Goal: Information Seeking & Learning: Compare options

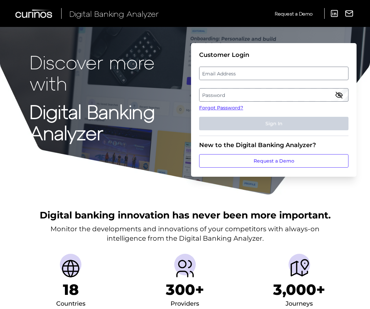
click at [274, 76] on label "Email Address" at bounding box center [273, 73] width 148 height 12
click at [274, 76] on input "email" at bounding box center [273, 73] width 149 height 13
type input "[PERSON_NAME][EMAIL_ADDRESS][PERSON_NAME][DOMAIN_NAME]"
click at [326, 93] on label "Password" at bounding box center [273, 95] width 148 height 12
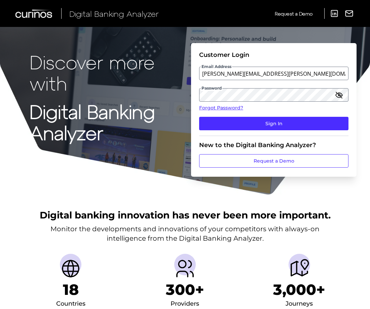
click at [343, 92] on icon "button" at bounding box center [339, 95] width 8 height 8
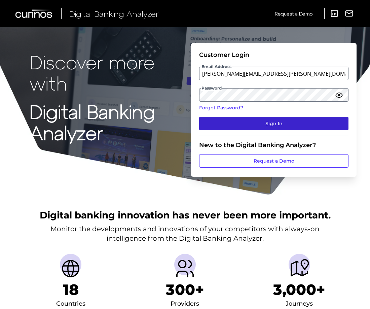
click at [317, 124] on button "Sign In" at bounding box center [273, 123] width 149 height 13
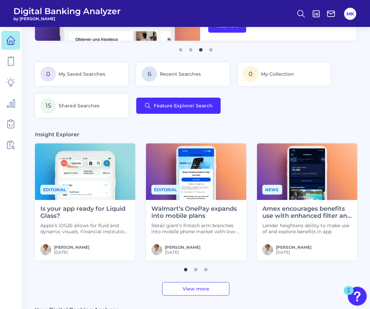
scroll to position [100, 0]
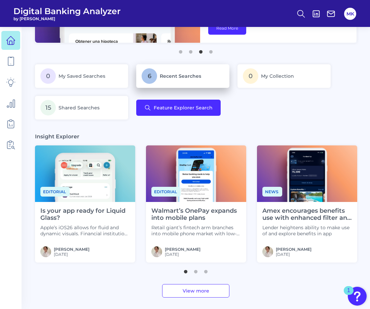
click at [196, 67] on link "6 Recent Searches" at bounding box center [182, 76] width 93 height 24
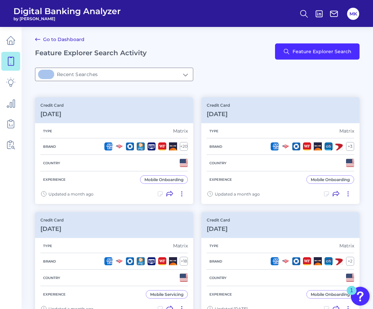
type input "6Recent Searches"
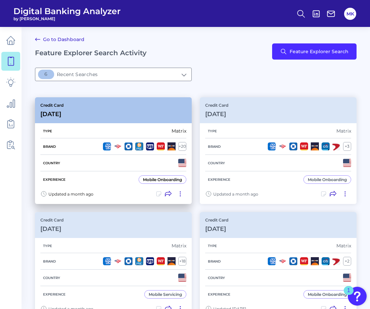
click at [114, 124] on div "Type Matrix" at bounding box center [113, 131] width 146 height 14
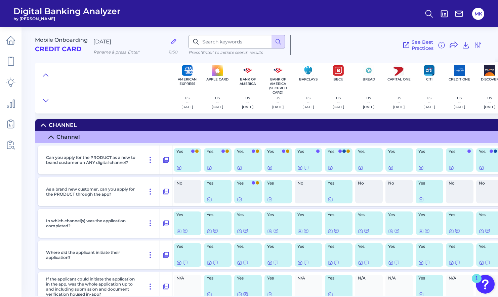
drag, startPoint x: 77, startPoint y: 44, endPoint x: 74, endPoint y: 40, distance: 5.0
click at [73, 40] on span "Mobile Onboarding" at bounding box center [61, 40] width 53 height 6
drag, startPoint x: 66, startPoint y: 41, endPoint x: 64, endPoint y: 38, distance: 3.6
click at [64, 38] on span "Mobile Onboarding" at bounding box center [61, 40] width 53 height 6
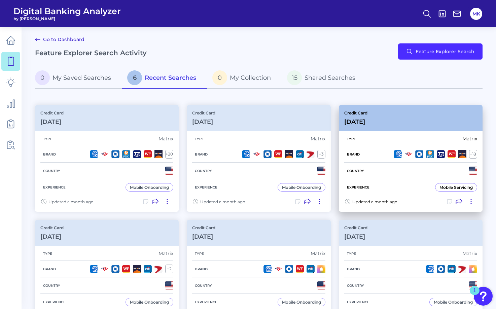
click at [399, 195] on div "Updated a month ago" at bounding box center [411, 203] width 144 height 16
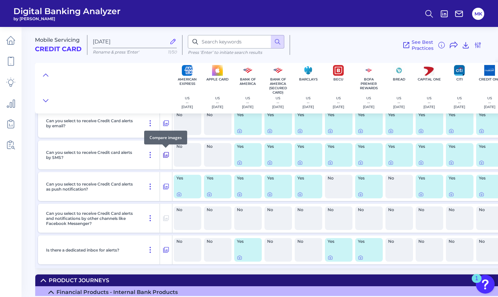
scroll to position [5312, 0]
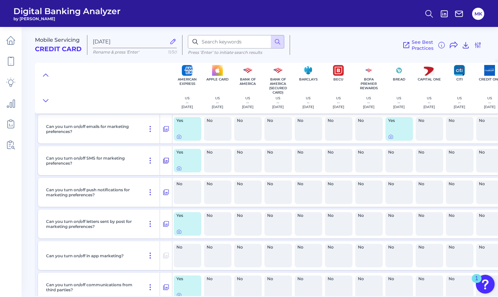
click at [166, 155] on button at bounding box center [166, 160] width 12 height 11
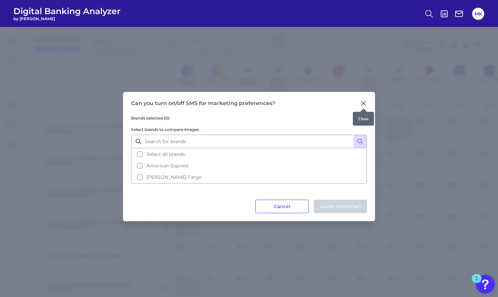
click at [367, 103] on icon at bounding box center [363, 103] width 7 height 7
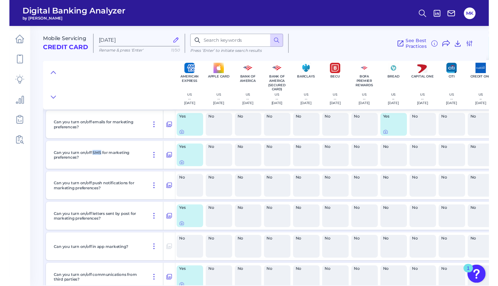
scroll to position [9166, 0]
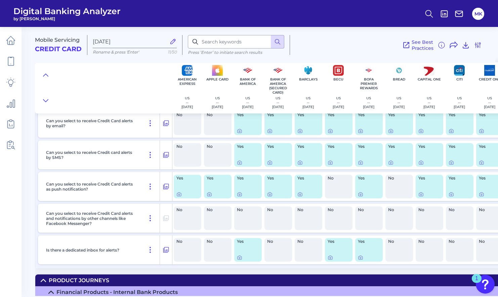
click at [174, 154] on div "No" at bounding box center [188, 155] width 28 height 24
click at [164, 153] on icon at bounding box center [166, 155] width 6 height 6
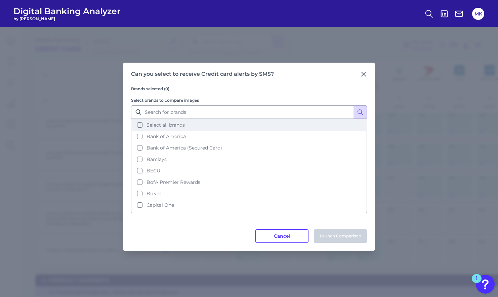
click at [180, 123] on span "Select all brands" at bounding box center [166, 125] width 38 height 6
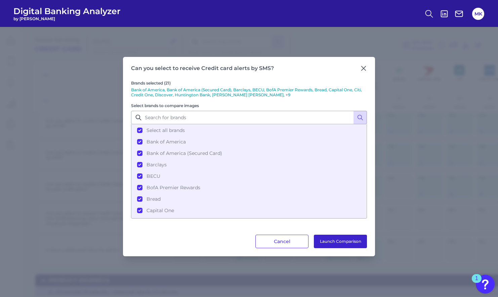
click at [339, 242] on button "Launch Comparison" at bounding box center [340, 240] width 53 height 13
